Goal: Navigation & Orientation: Understand site structure

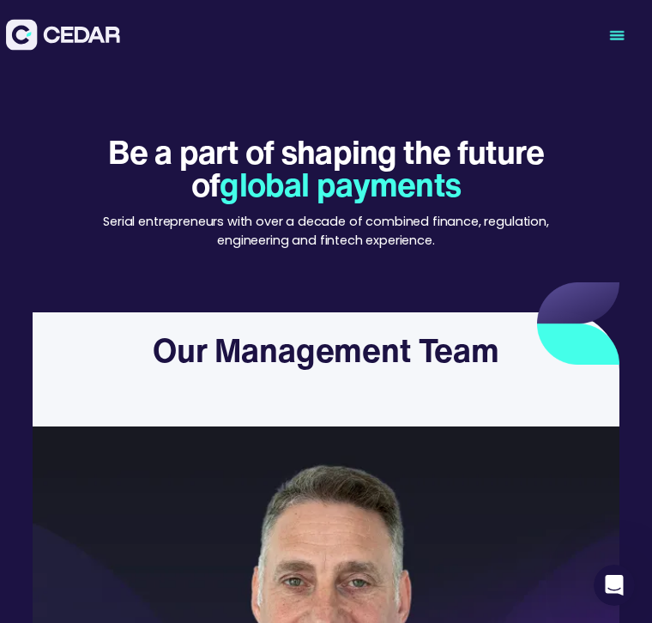
click at [624, 36] on icon "menu" at bounding box center [617, 35] width 70 height 70
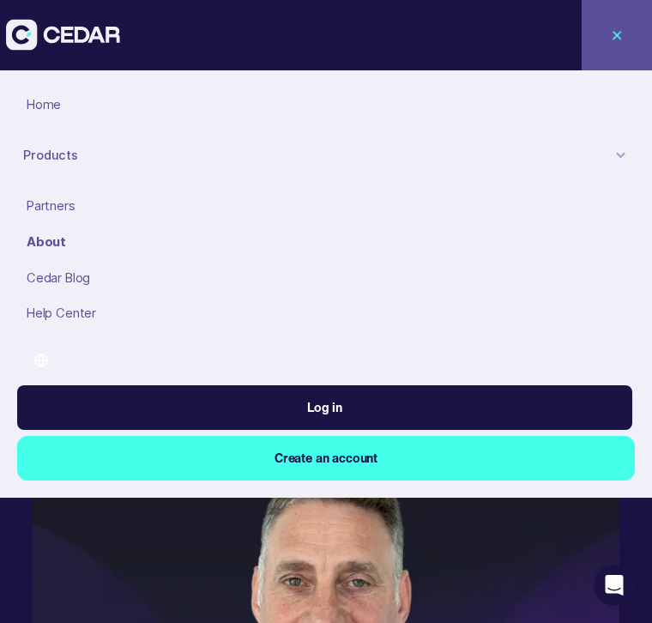
click at [63, 157] on div "Products" at bounding box center [316, 156] width 587 height 19
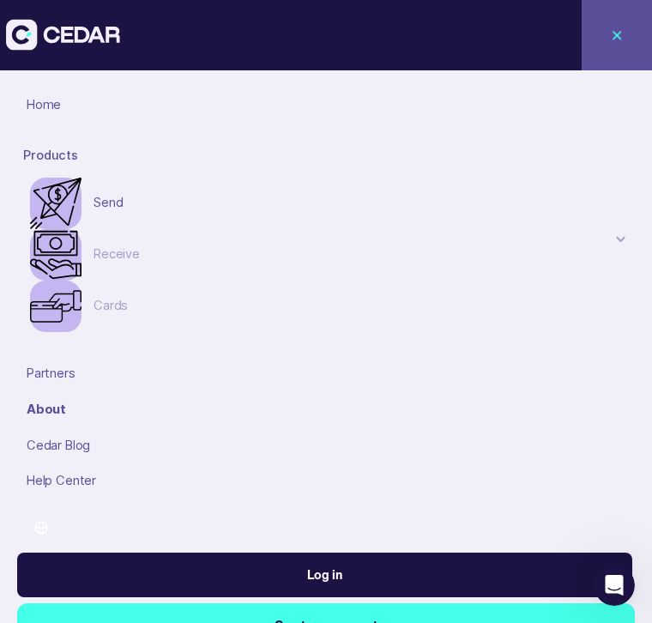
click at [99, 201] on link "Send" at bounding box center [171, 203] width 156 height 19
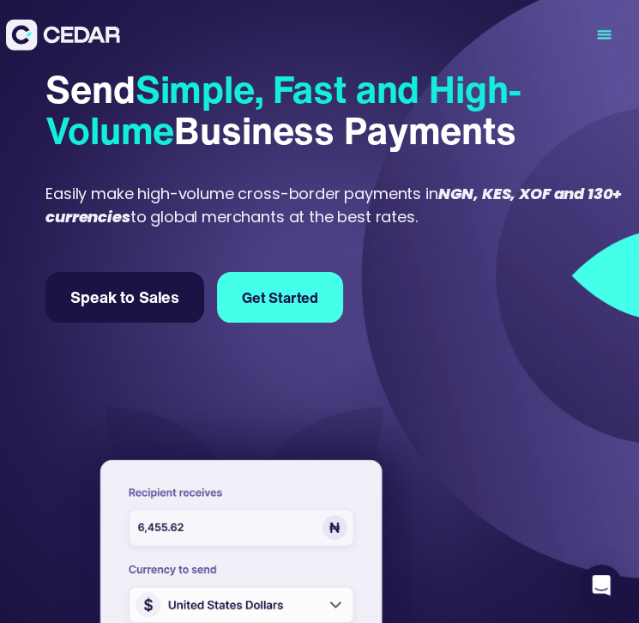
click at [598, 35] on icon "menu" at bounding box center [604, 35] width 13 height 0
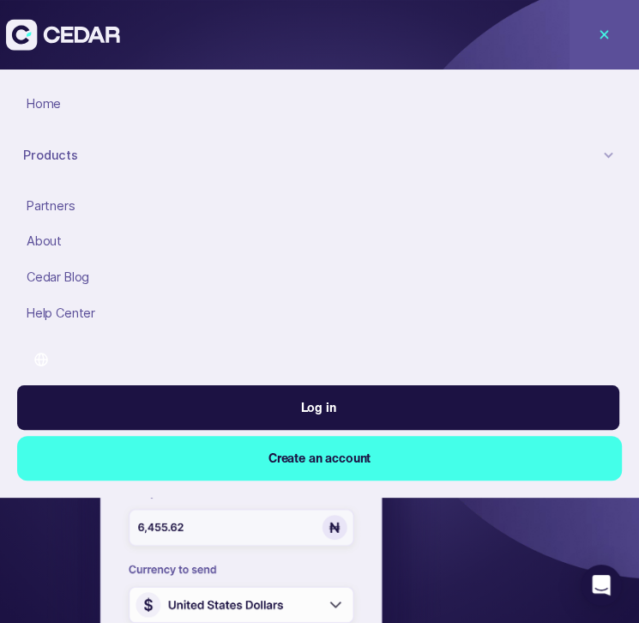
click at [60, 158] on div "Products" at bounding box center [310, 156] width 574 height 19
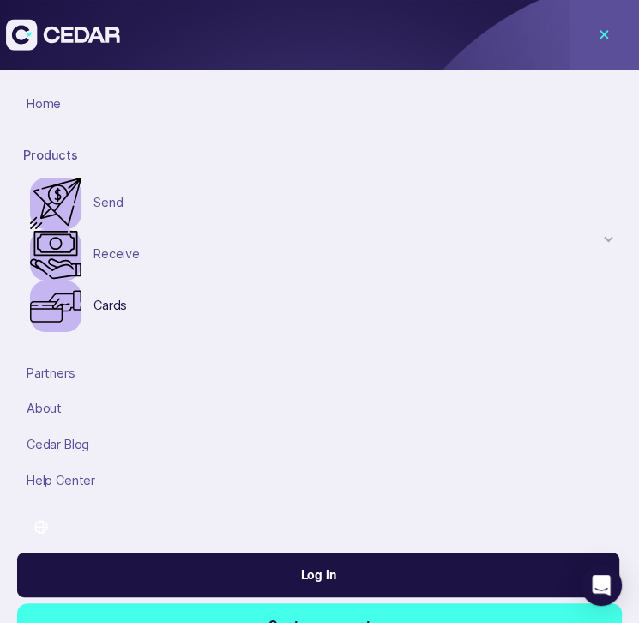
click at [114, 256] on link "Receive" at bounding box center [171, 254] width 156 height 19
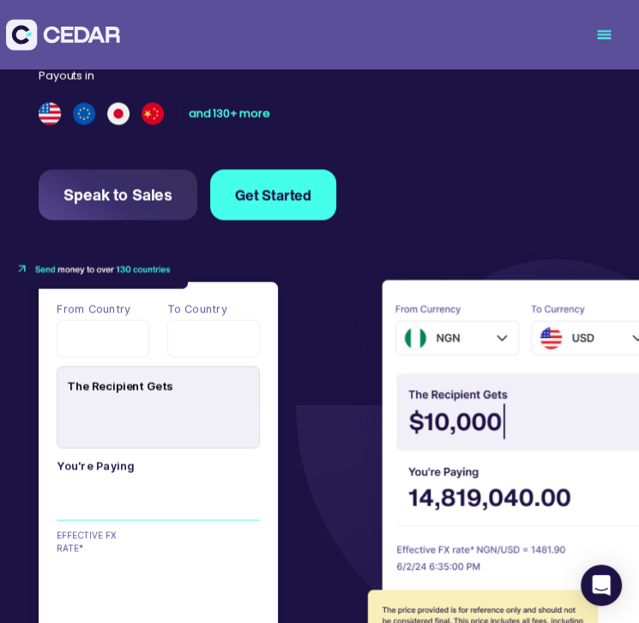
scroll to position [1715, 0]
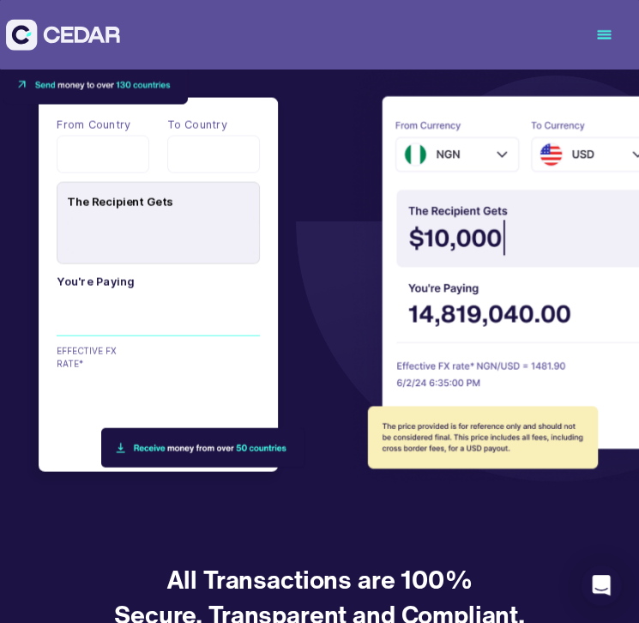
click at [594, 33] on icon "menu" at bounding box center [604, 35] width 70 height 70
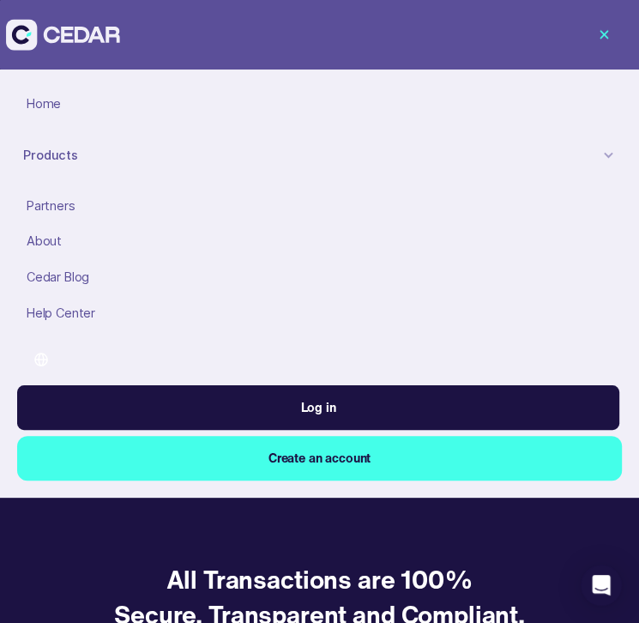
click at [52, 157] on div "Products" at bounding box center [310, 156] width 574 height 19
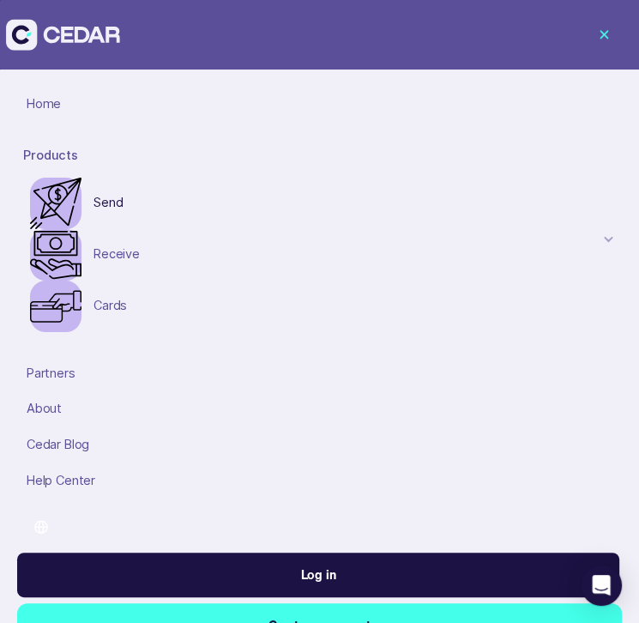
click at [124, 304] on link "Cards" at bounding box center [171, 306] width 156 height 19
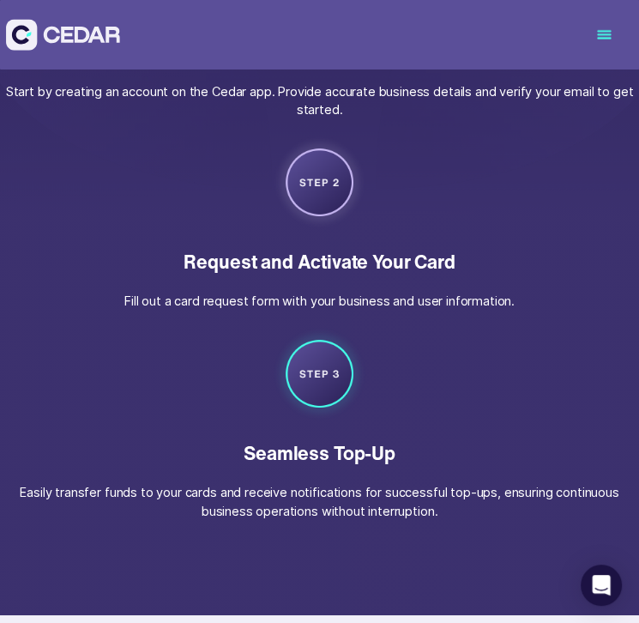
scroll to position [2144, 0]
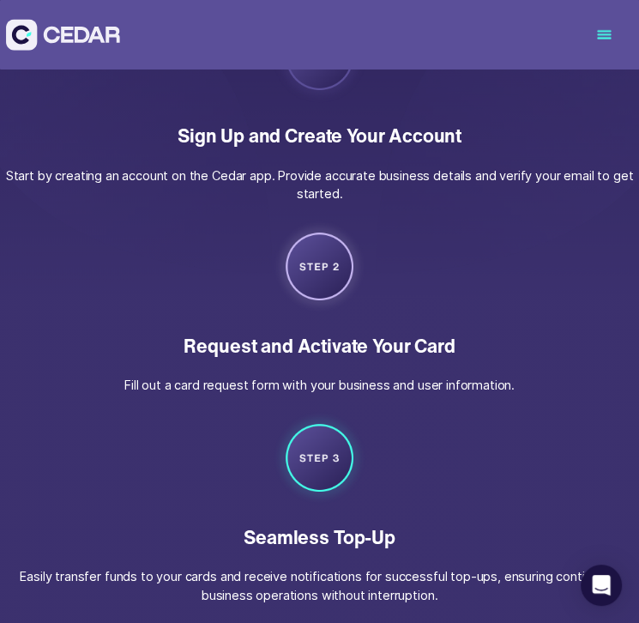
click at [607, 30] on icon "menu" at bounding box center [604, 35] width 70 height 70
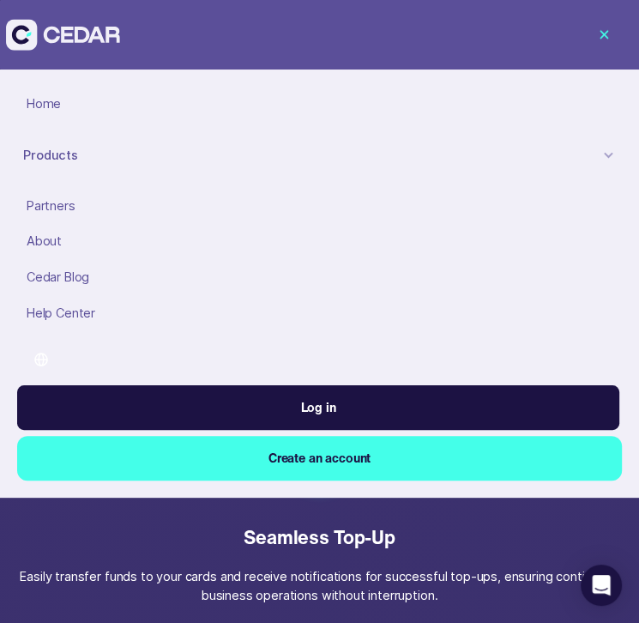
click at [40, 205] on div "Partners" at bounding box center [321, 206] width 589 height 19
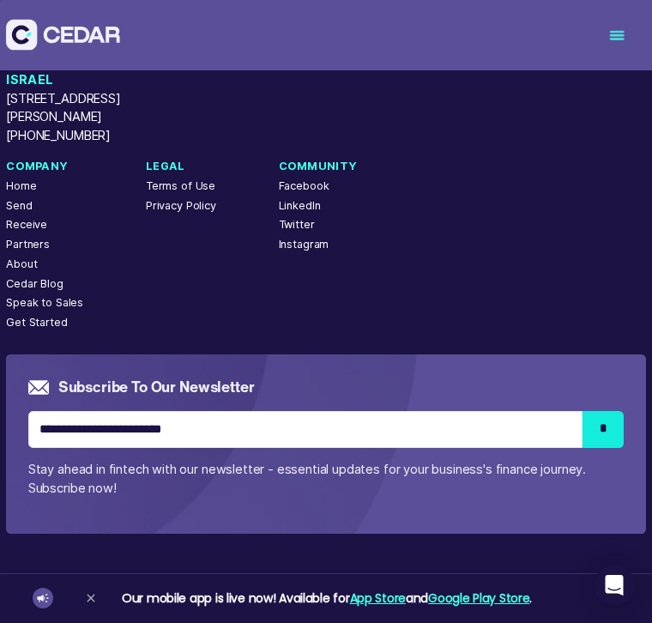
scroll to position [5404, 0]
